Goal: Transaction & Acquisition: Purchase product/service

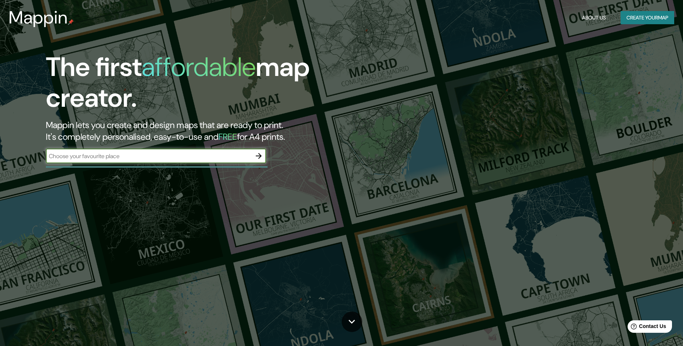
click at [190, 157] on input "text" at bounding box center [148, 156] width 205 height 8
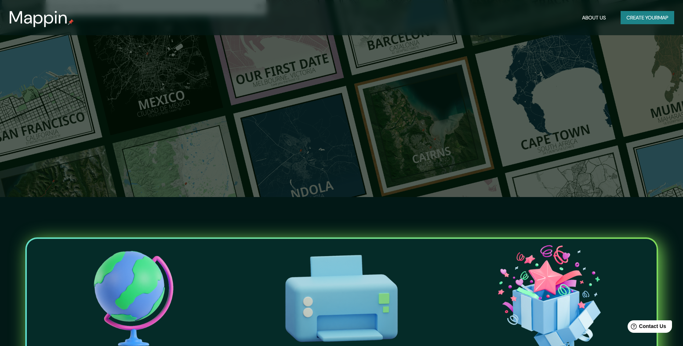
scroll to position [73, 0]
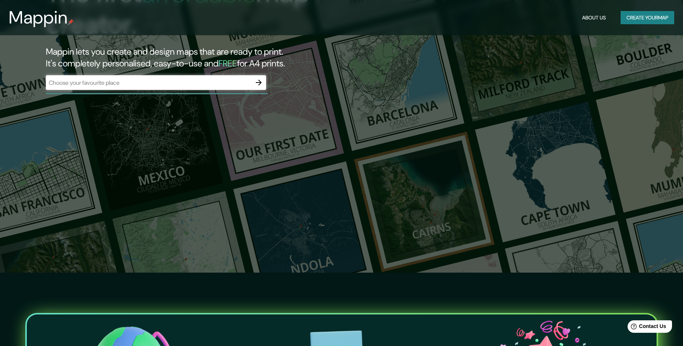
click at [162, 86] on input "text" at bounding box center [148, 83] width 205 height 8
type input "f"
click at [262, 82] on icon "button" at bounding box center [258, 82] width 9 height 9
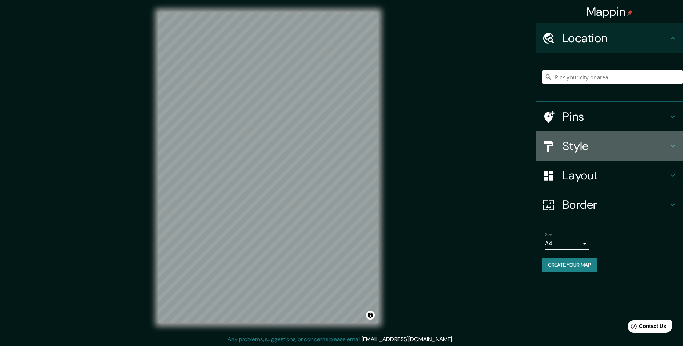
click at [605, 154] on div "Style" at bounding box center [609, 145] width 147 height 29
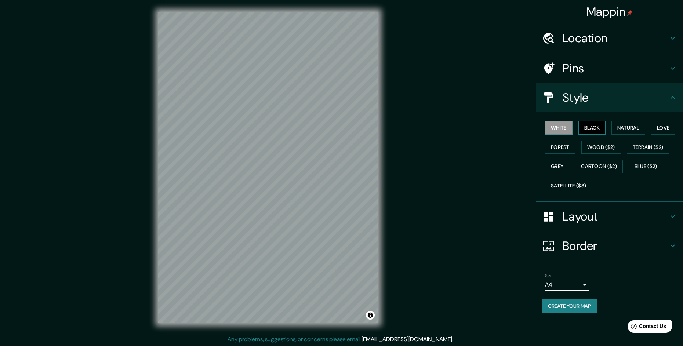
click at [599, 131] on button "Black" at bounding box center [592, 128] width 28 height 14
click at [616, 131] on button "Natural" at bounding box center [628, 128] width 34 height 14
click at [556, 128] on button "White" at bounding box center [559, 128] width 28 height 14
click at [630, 131] on button "Natural" at bounding box center [628, 128] width 34 height 14
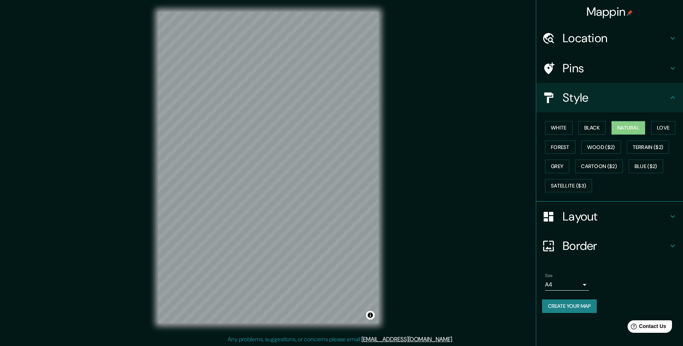
click at [589, 217] on h4 "Layout" at bounding box center [615, 216] width 106 height 15
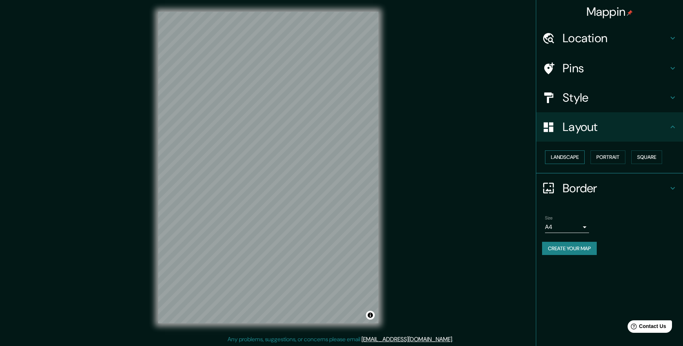
click at [579, 158] on button "Landscape" at bounding box center [565, 157] width 40 height 14
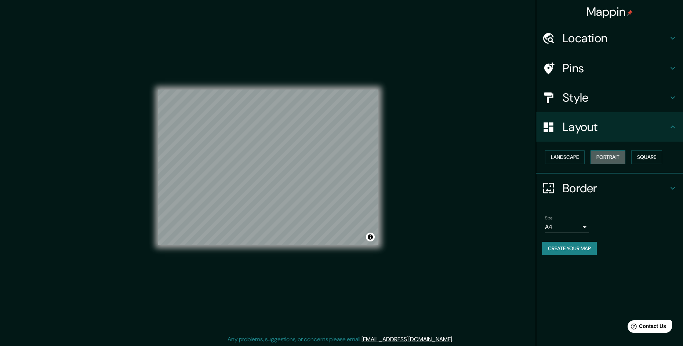
click at [598, 158] on button "Portrait" at bounding box center [607, 157] width 35 height 14
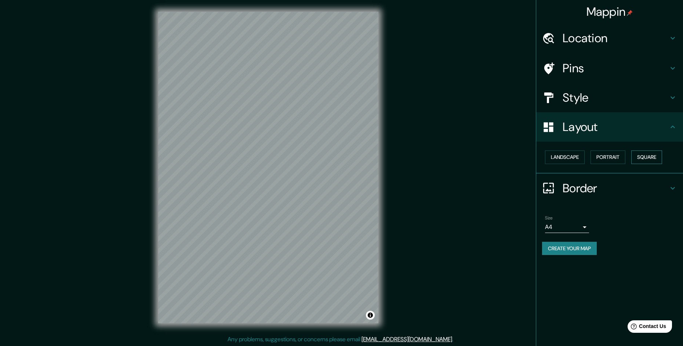
click at [638, 157] on button "Square" at bounding box center [646, 157] width 31 height 14
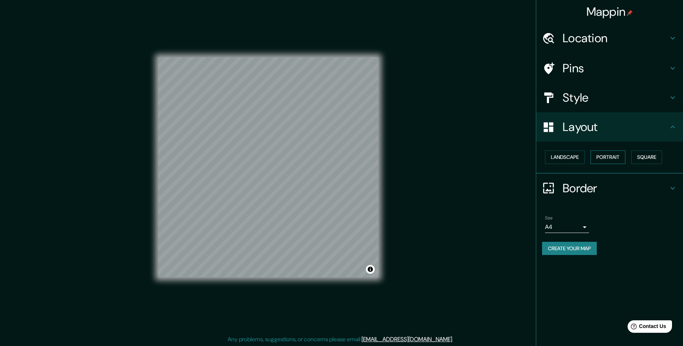
click at [609, 157] on button "Portrait" at bounding box center [607, 157] width 35 height 14
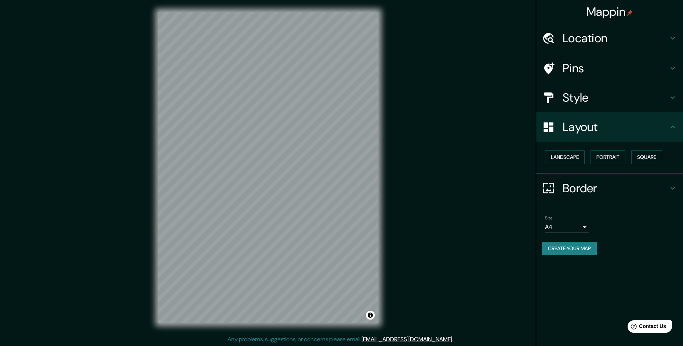
click at [598, 194] on h4 "Border" at bounding box center [615, 188] width 106 height 15
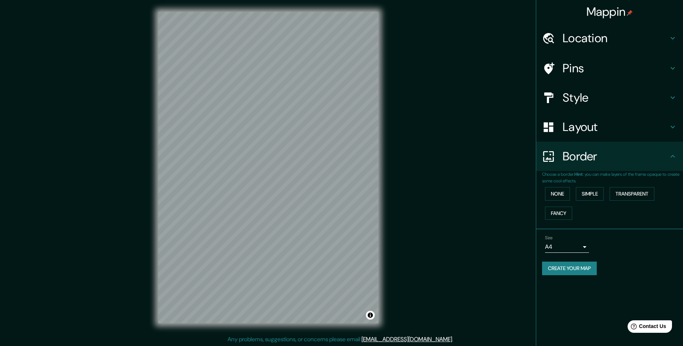
click at [605, 166] on div "Border" at bounding box center [609, 156] width 147 height 29
click at [606, 61] on div "Pins" at bounding box center [609, 68] width 147 height 29
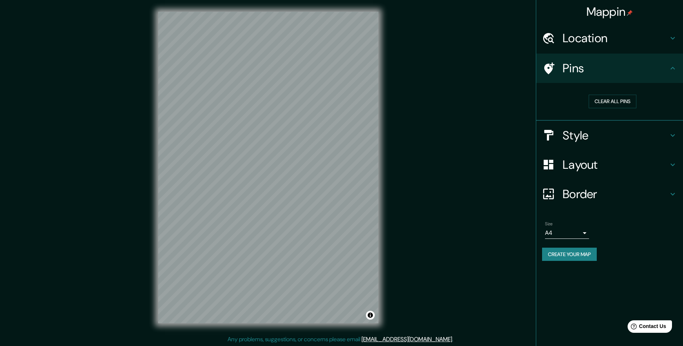
click at [596, 21] on div "Mappin" at bounding box center [609, 11] width 147 height 23
click at [594, 36] on h4 "Location" at bounding box center [615, 38] width 106 height 15
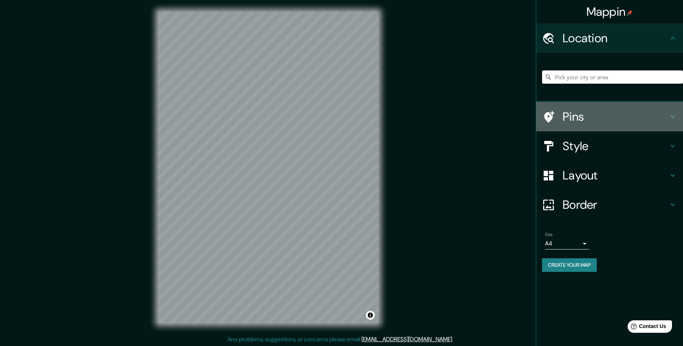
click at [587, 125] on div "Pins" at bounding box center [609, 116] width 147 height 29
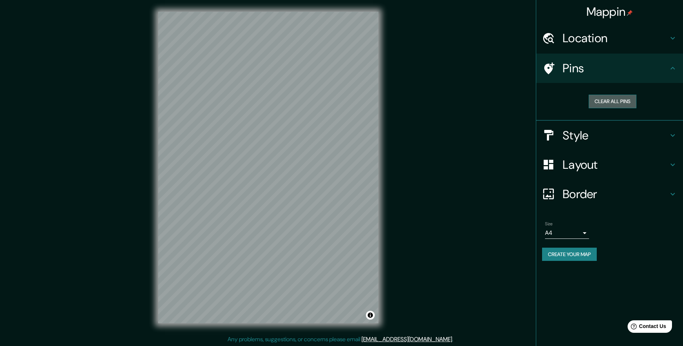
click at [605, 108] on button "Clear all pins" at bounding box center [613, 102] width 48 height 14
click at [608, 106] on button "Clear all pins" at bounding box center [613, 102] width 48 height 14
